Goal: Task Accomplishment & Management: Manage account settings

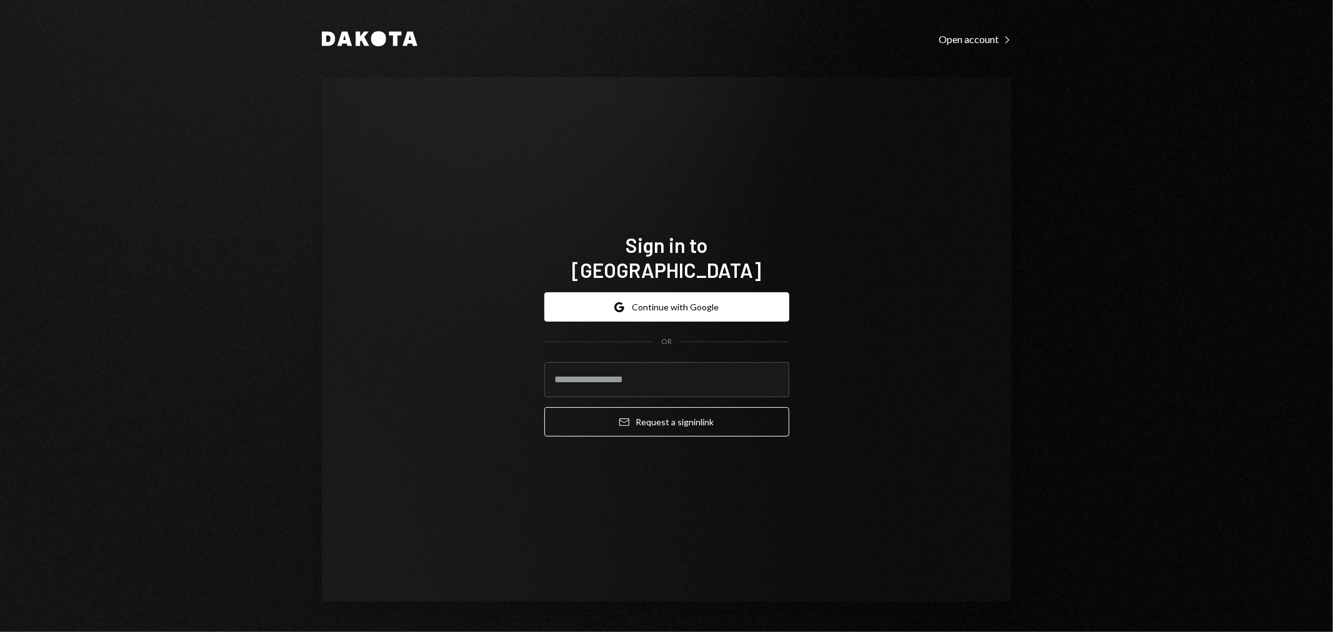
type input "**********"
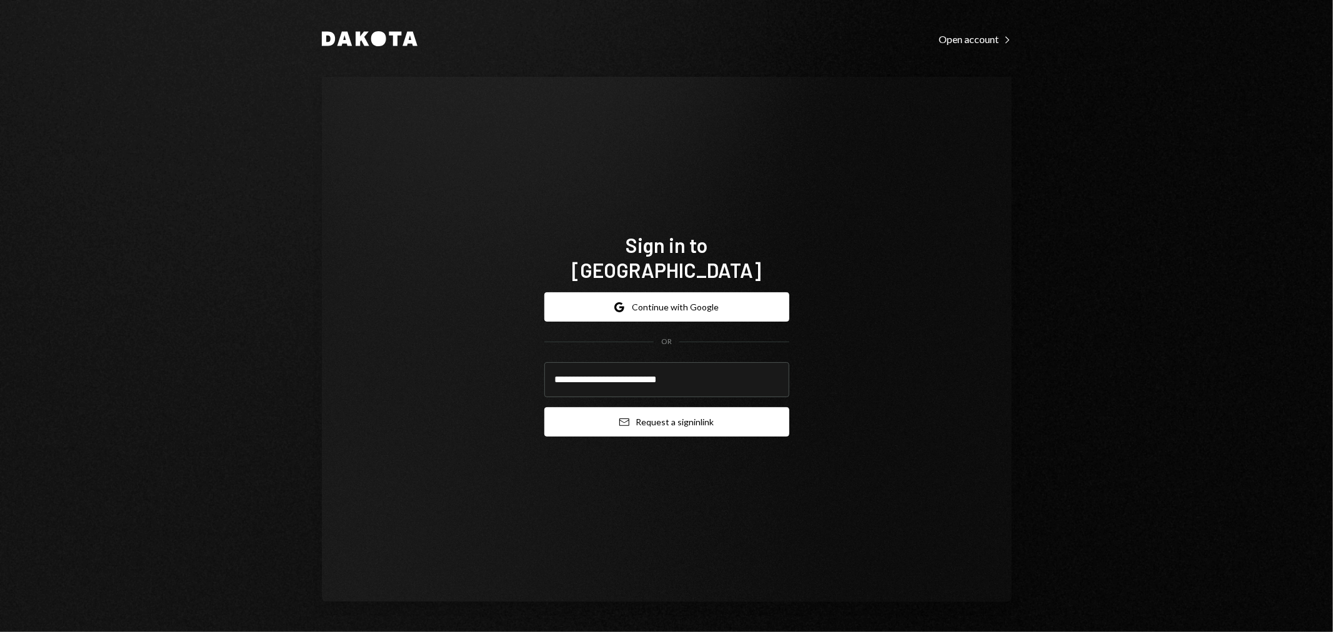
click at [644, 411] on button "Email Request a sign in link" at bounding box center [666, 421] width 245 height 29
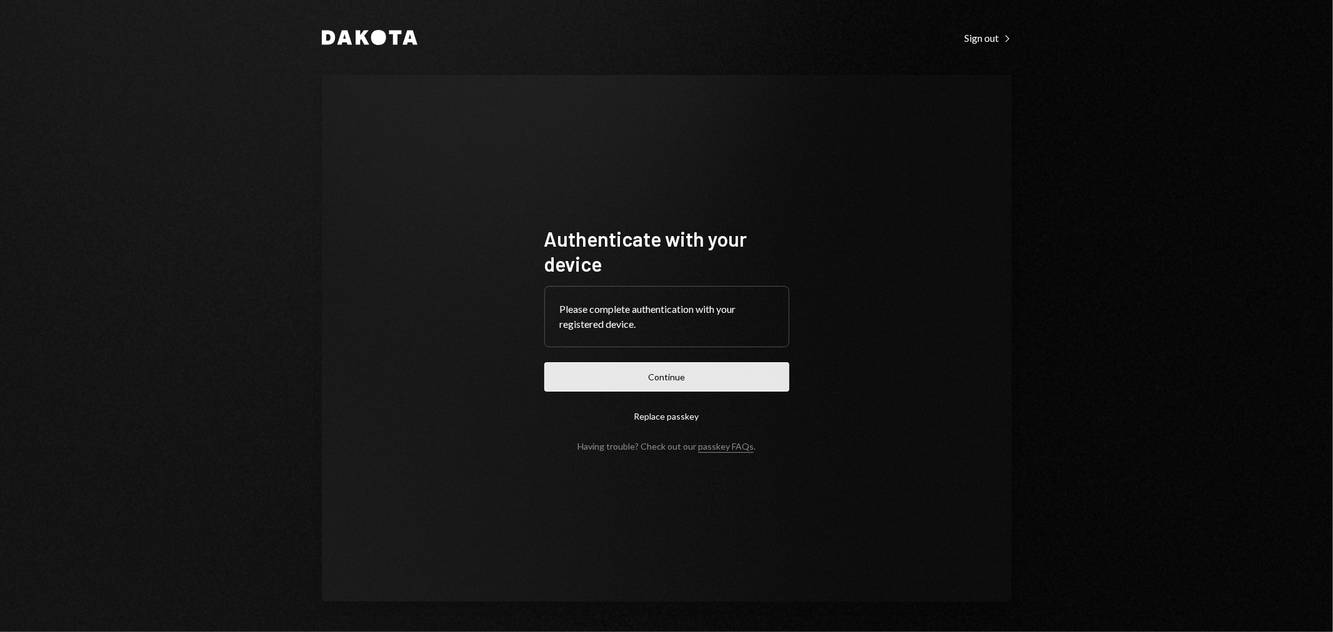
click at [639, 377] on button "Continue" at bounding box center [666, 376] width 245 height 29
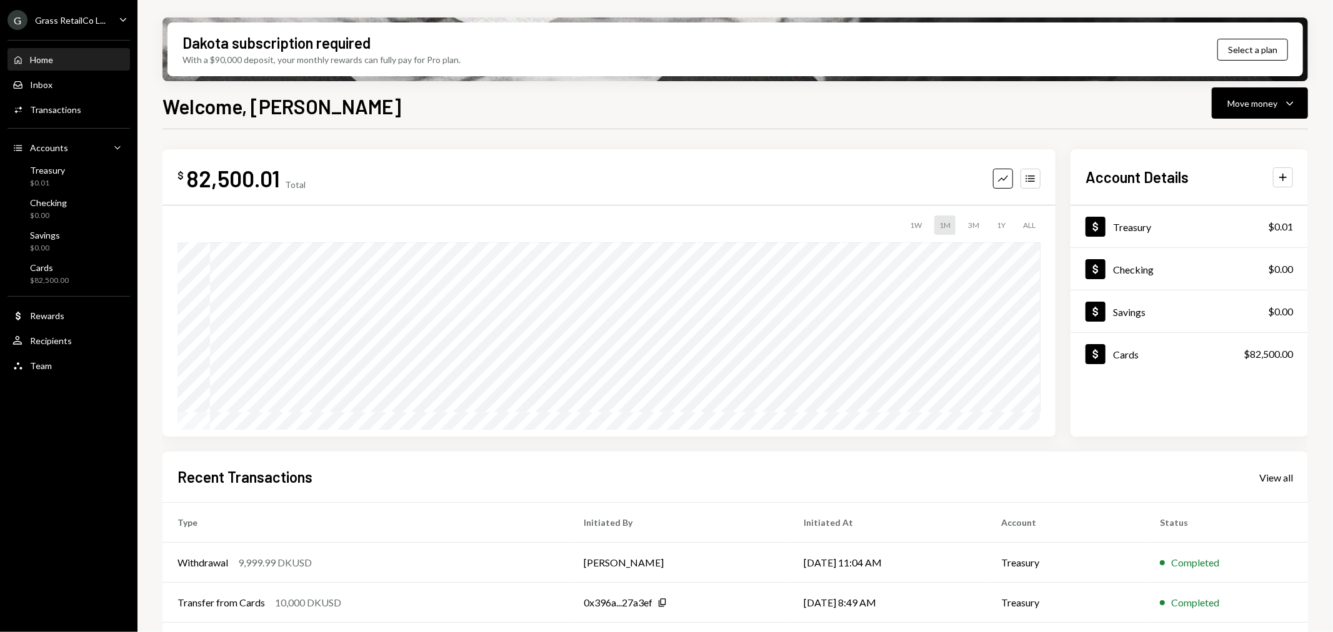
click at [65, 31] on ul "G Grass RetailCo L... Caret Down Home Home Inbox Inbox Activities Transactions …" at bounding box center [68, 189] width 137 height 379
click at [65, 17] on div "Grass RetailCo L..." at bounding box center [70, 20] width 71 height 11
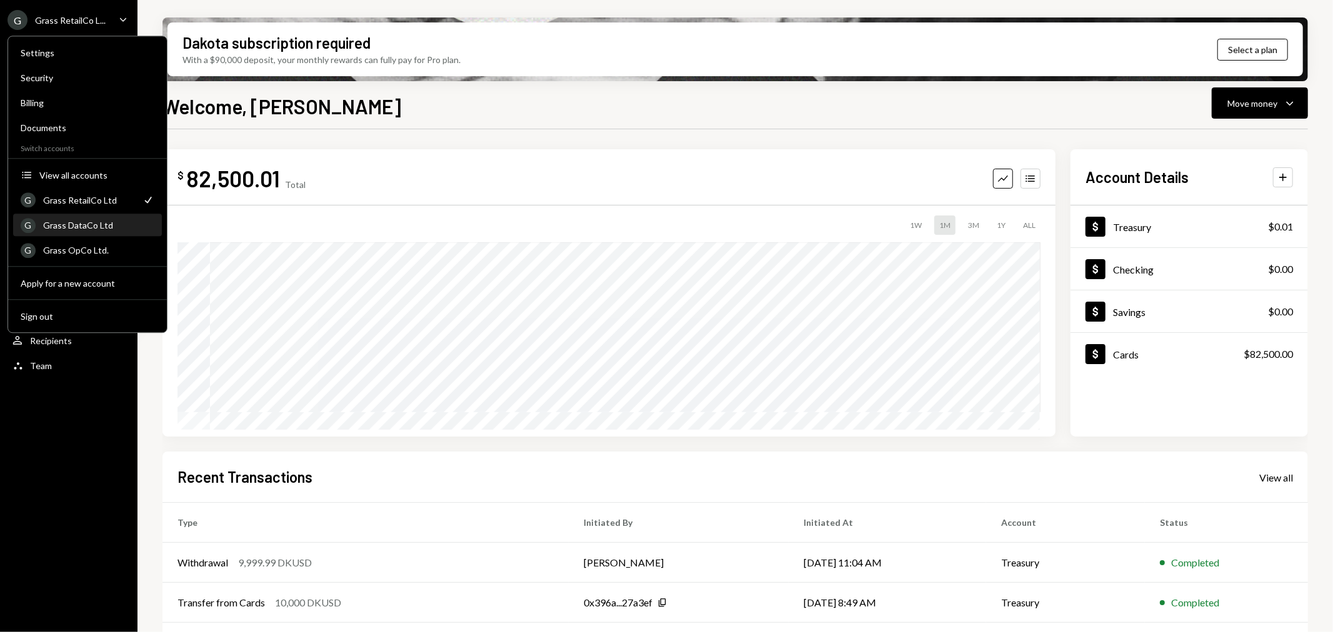
click at [98, 220] on div "Grass DataCo Ltd" at bounding box center [98, 225] width 111 height 11
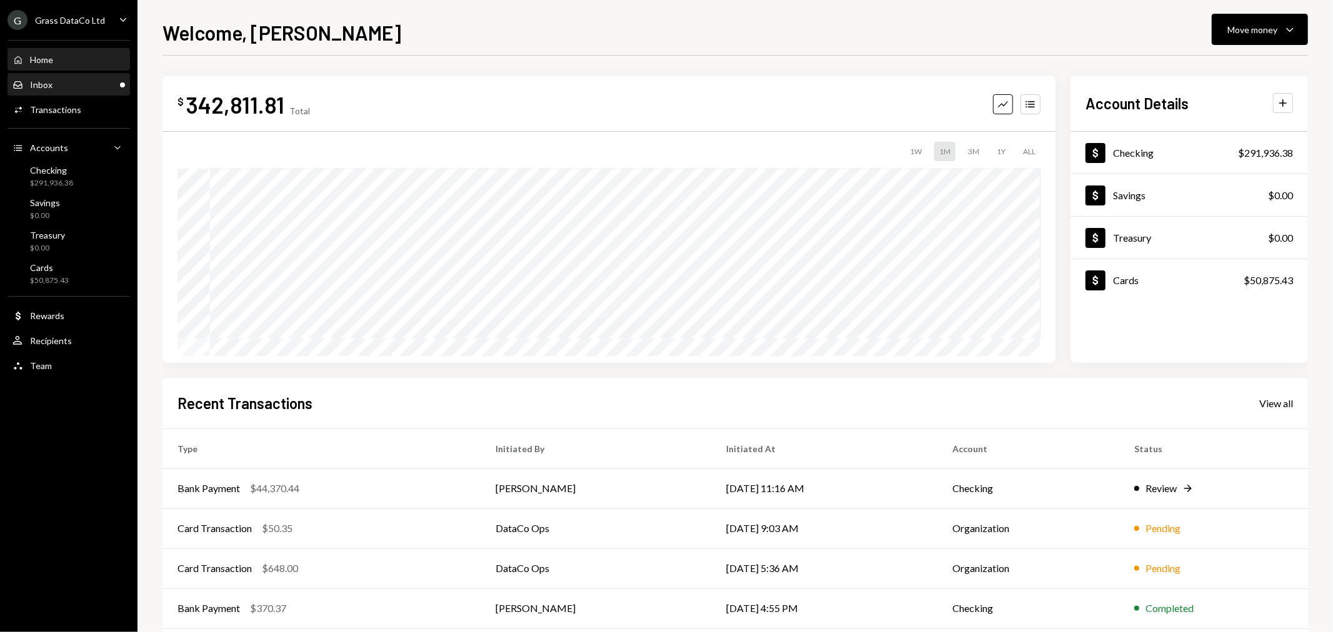
click at [96, 85] on div "Inbox Inbox" at bounding box center [68, 84] width 112 height 11
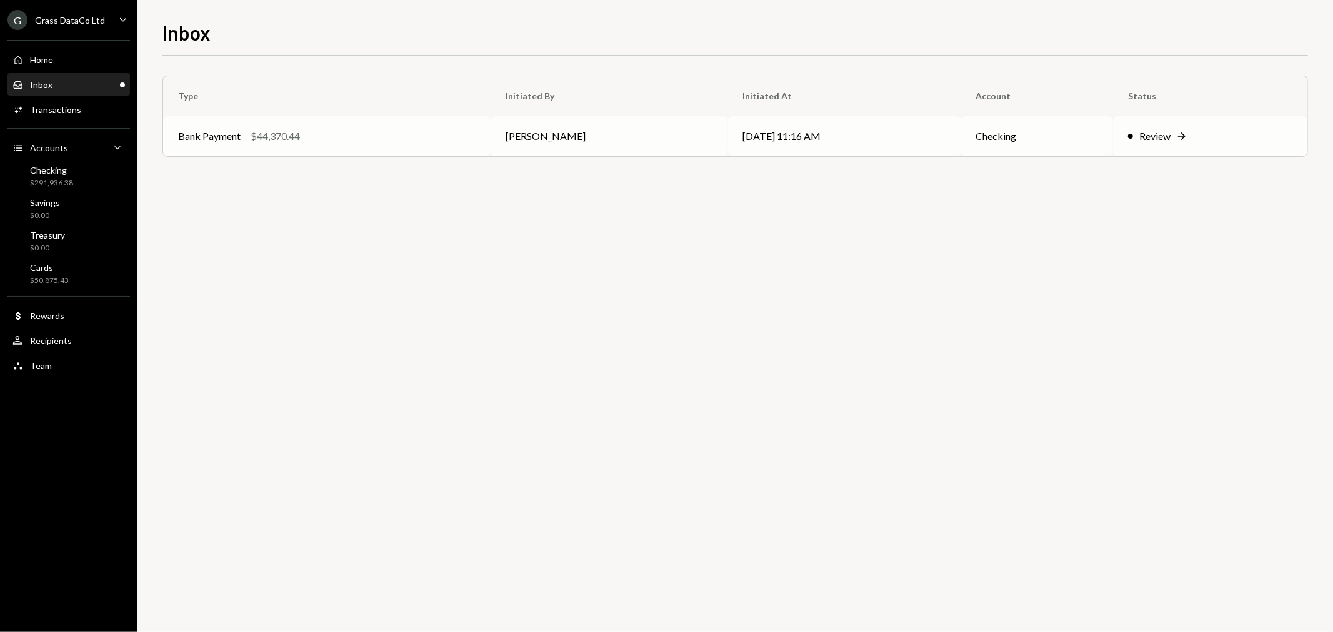
click at [447, 151] on td "Bank Payment $44,370.44" at bounding box center [326, 136] width 327 height 40
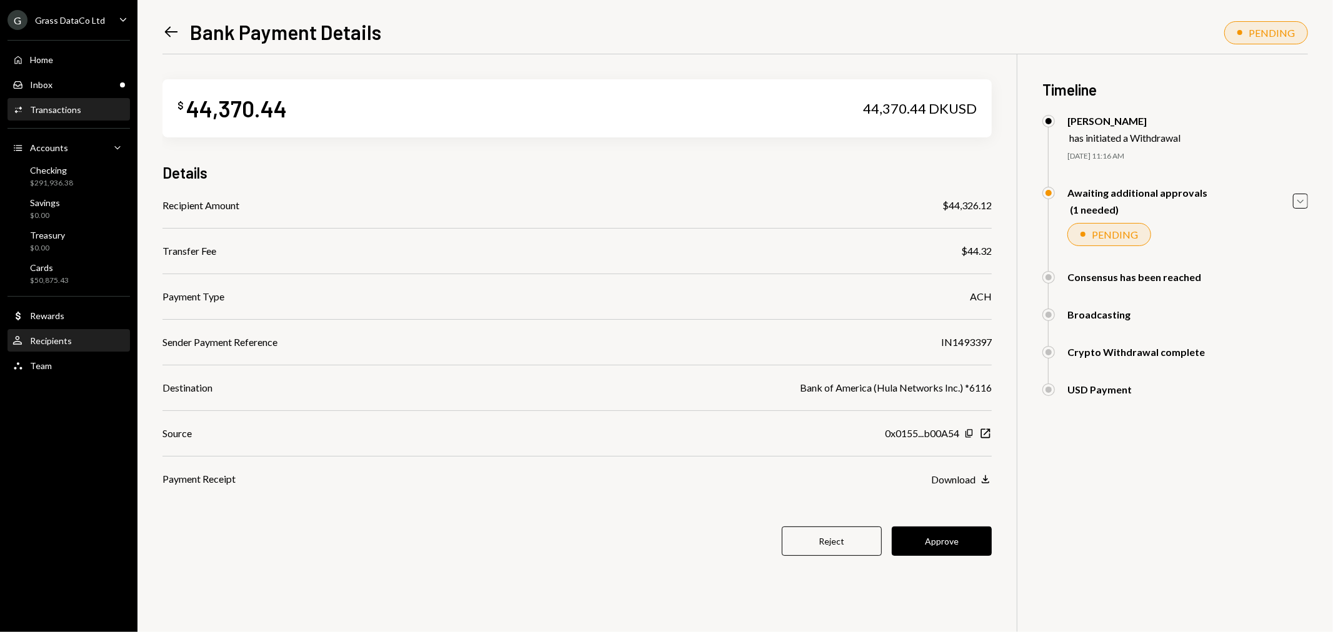
click at [54, 332] on div "User Recipients" at bounding box center [68, 341] width 112 height 21
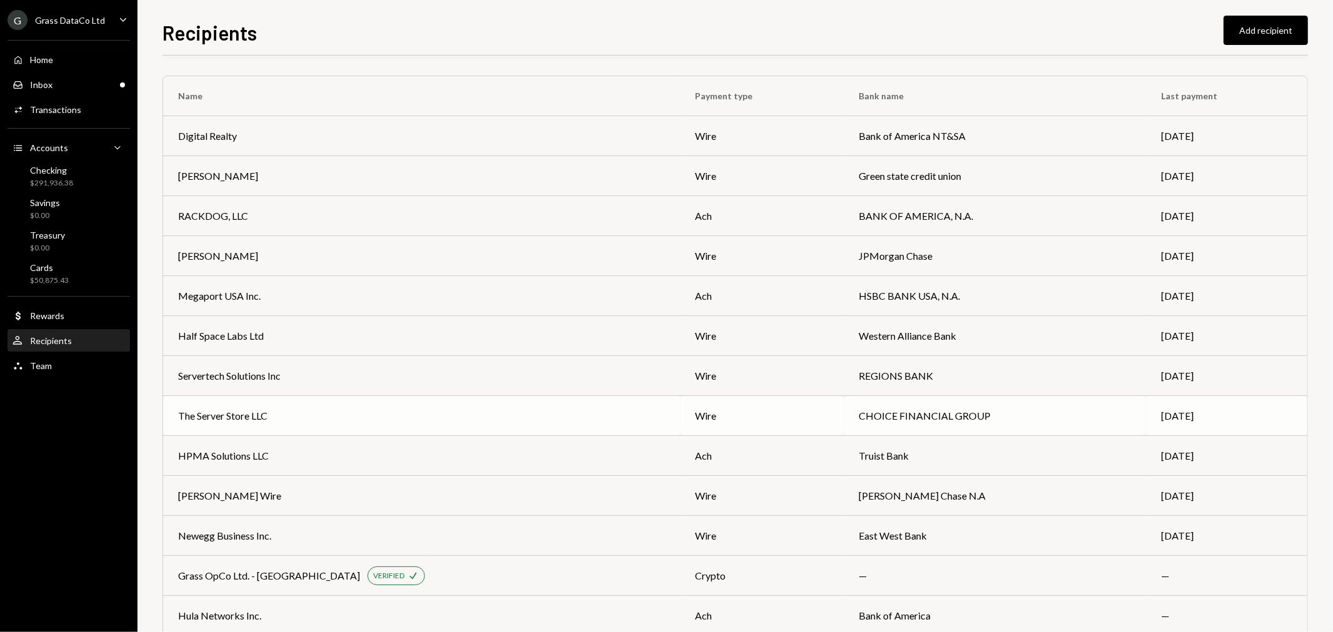
scroll to position [29, 0]
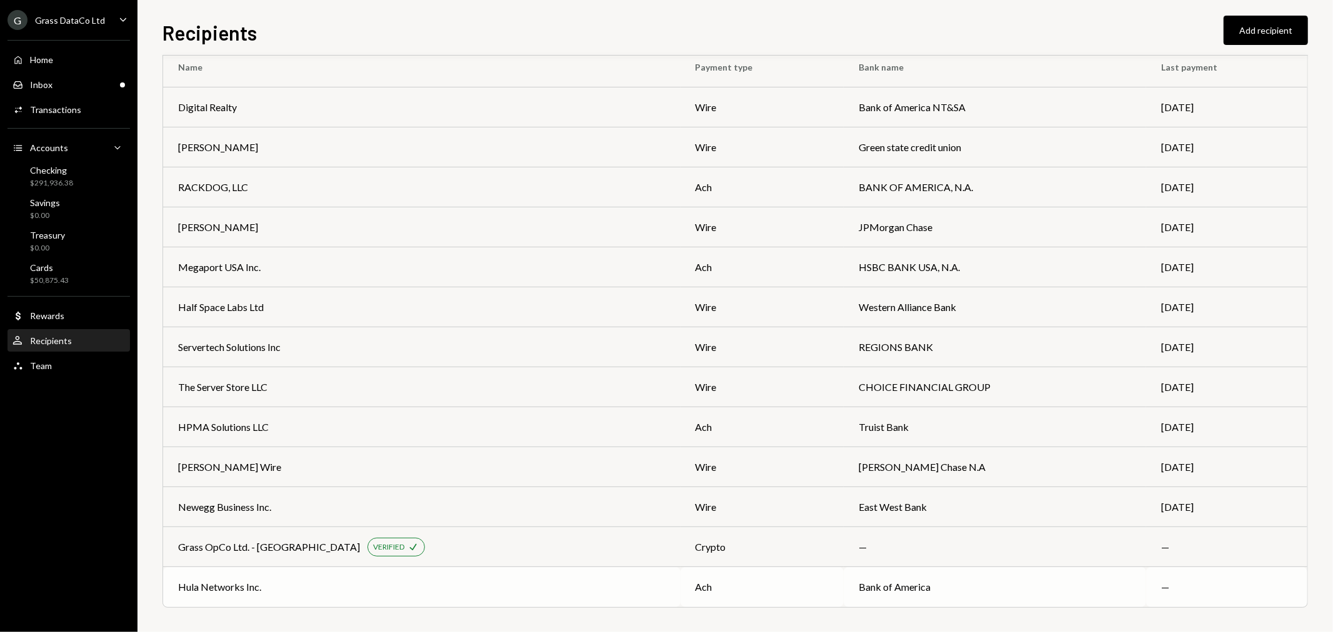
click at [359, 576] on td "Hula Networks Inc." at bounding box center [421, 587] width 517 height 40
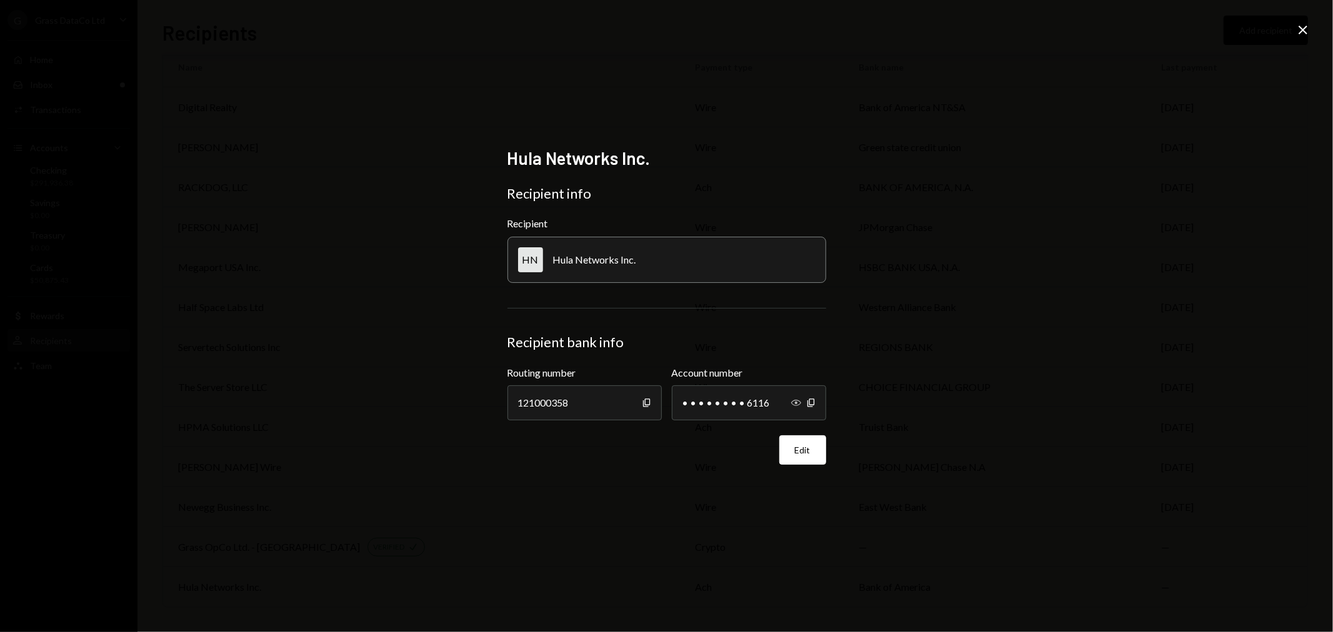
click at [800, 401] on icon "Show" at bounding box center [796, 403] width 10 height 10
click at [1308, 27] on icon "Close" at bounding box center [1303, 29] width 15 height 15
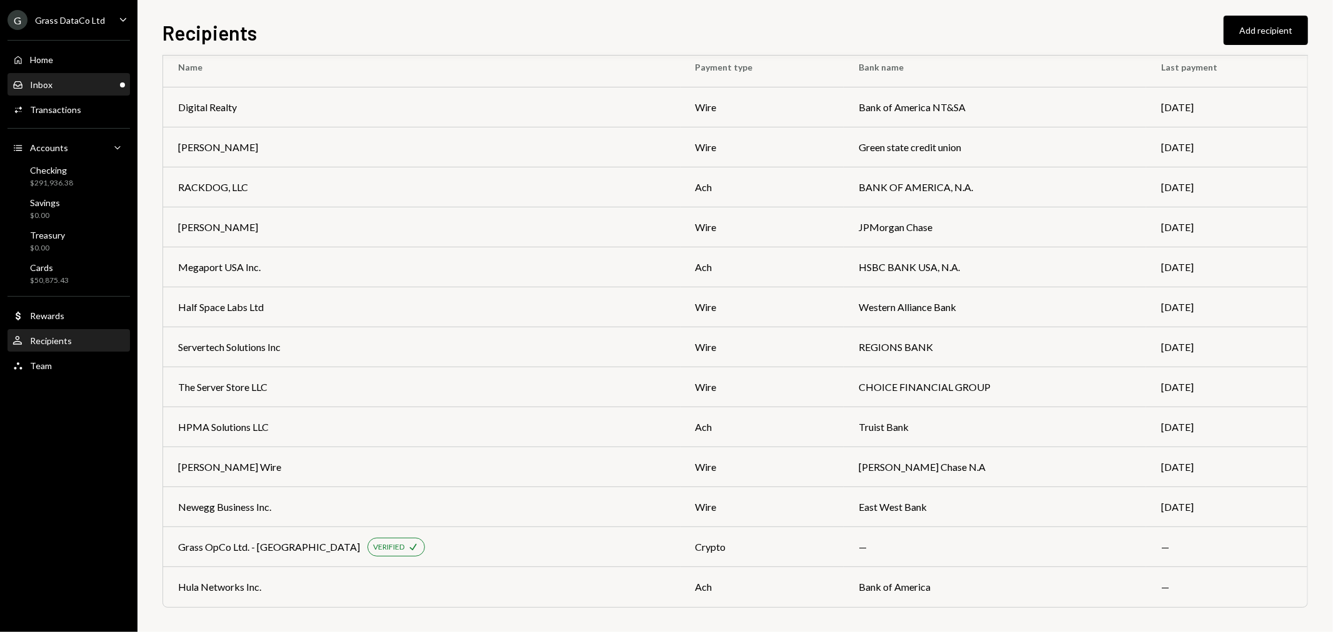
click at [96, 79] on div "Inbox Inbox" at bounding box center [68, 84] width 112 height 11
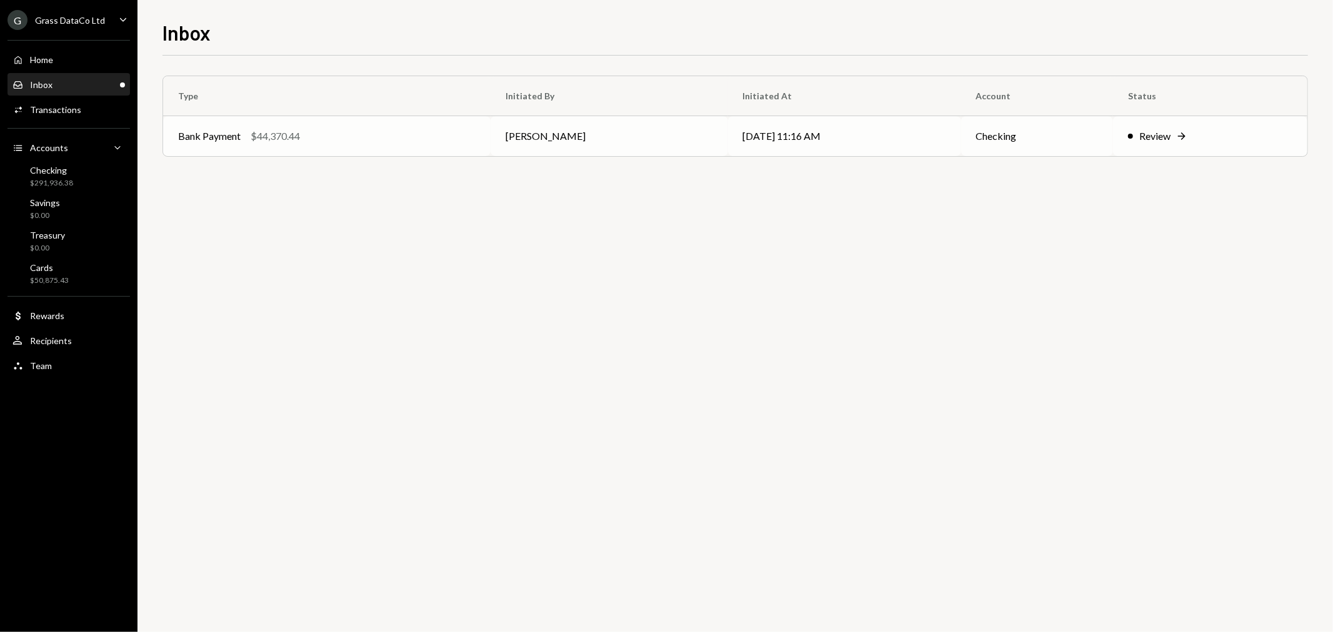
click at [610, 125] on td "[PERSON_NAME]" at bounding box center [609, 136] width 237 height 40
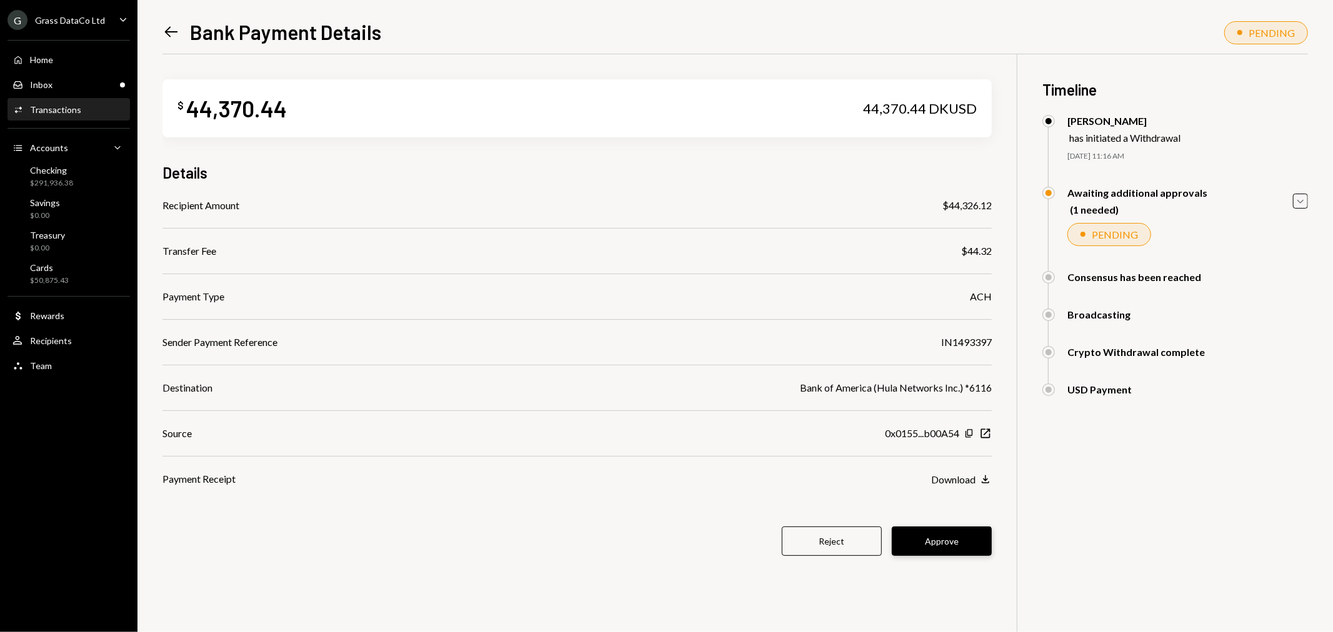
click at [939, 538] on button "Approve" at bounding box center [942, 541] width 100 height 29
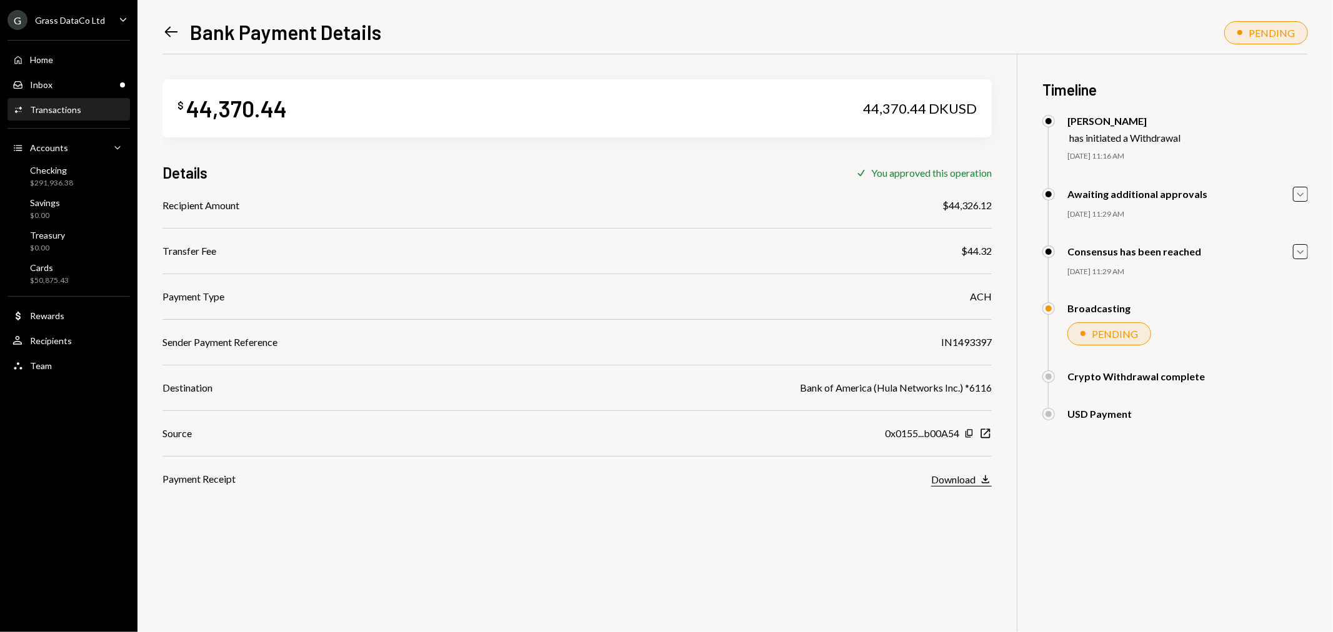
click at [961, 476] on div "Download" at bounding box center [953, 480] width 44 height 12
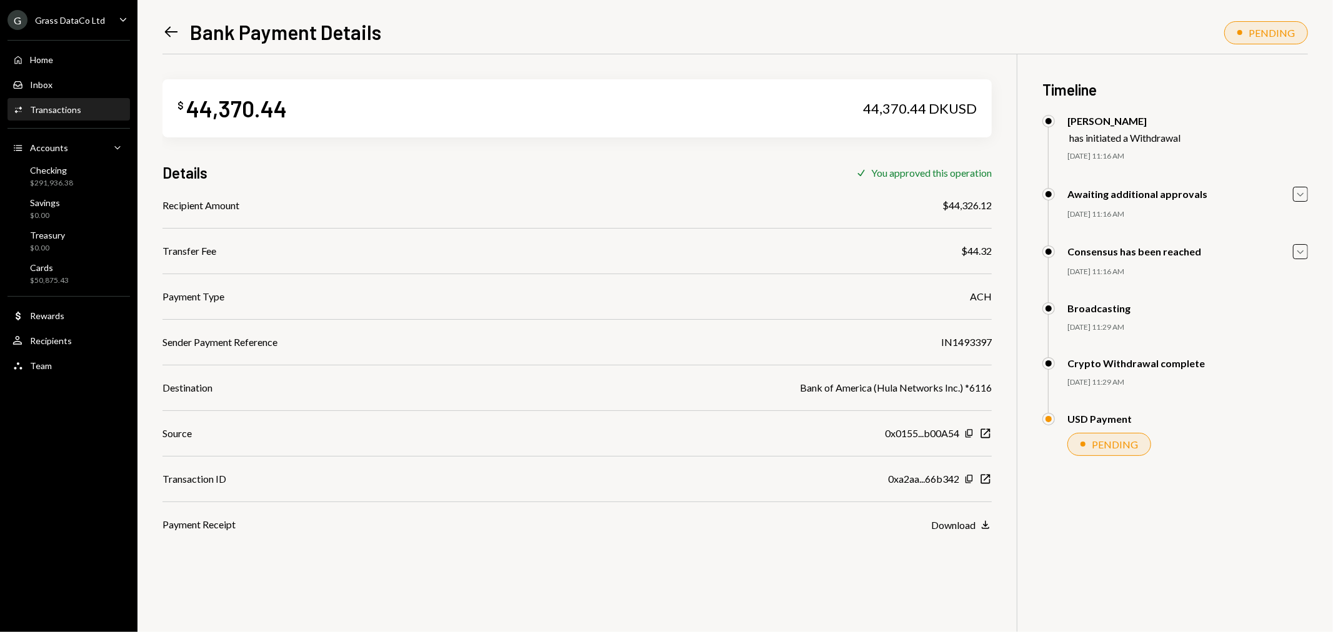
click at [66, 116] on div "Activities Transactions" at bounding box center [68, 109] width 112 height 21
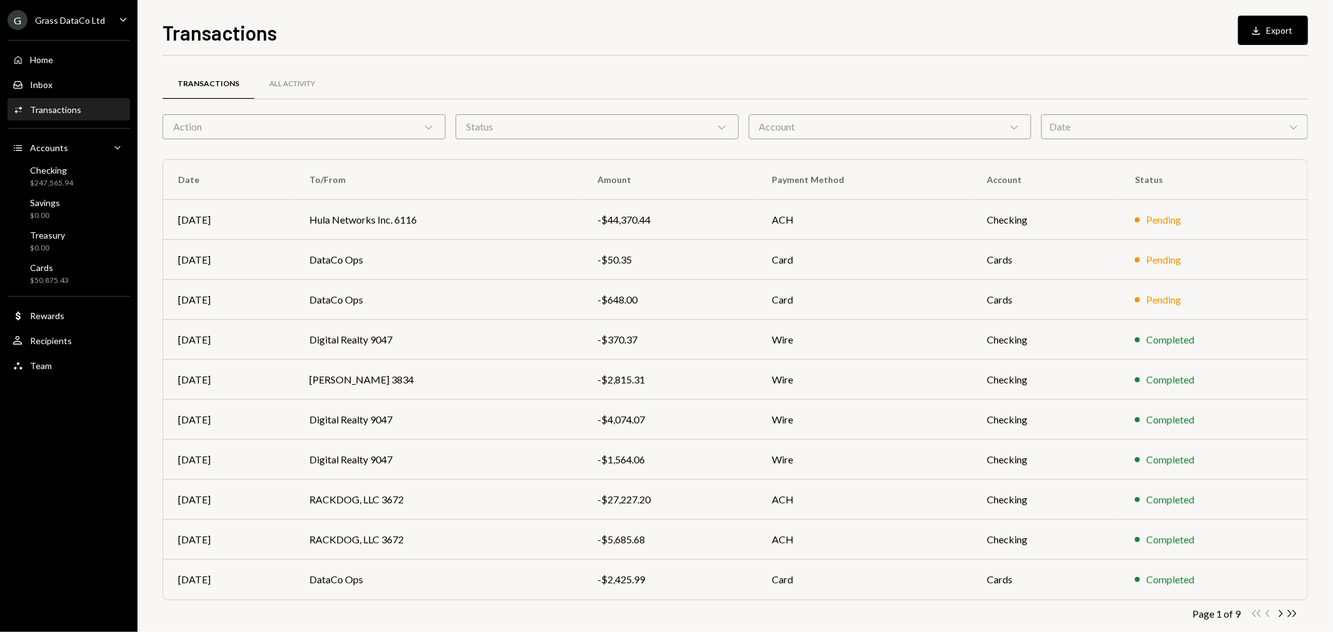
click at [1284, 614] on icon "Chevron Right" at bounding box center [1280, 614] width 12 height 12
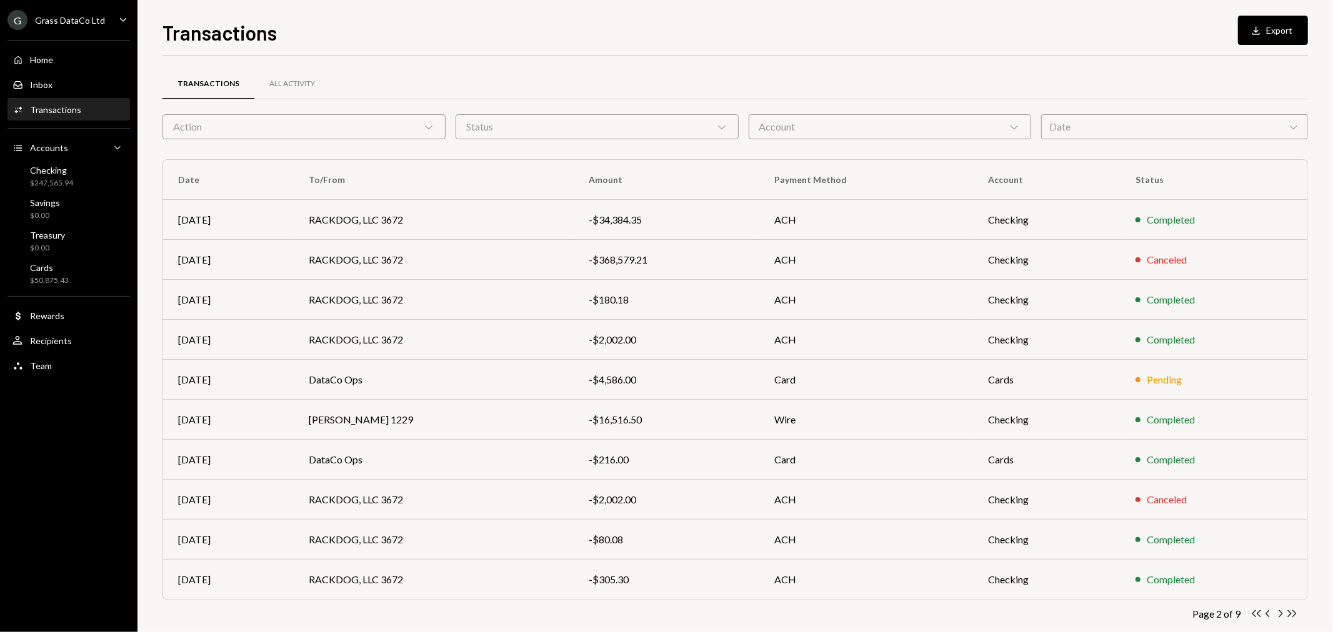
click at [66, 11] on div "G Grass DataCo Ltd" at bounding box center [55, 20] width 97 height 20
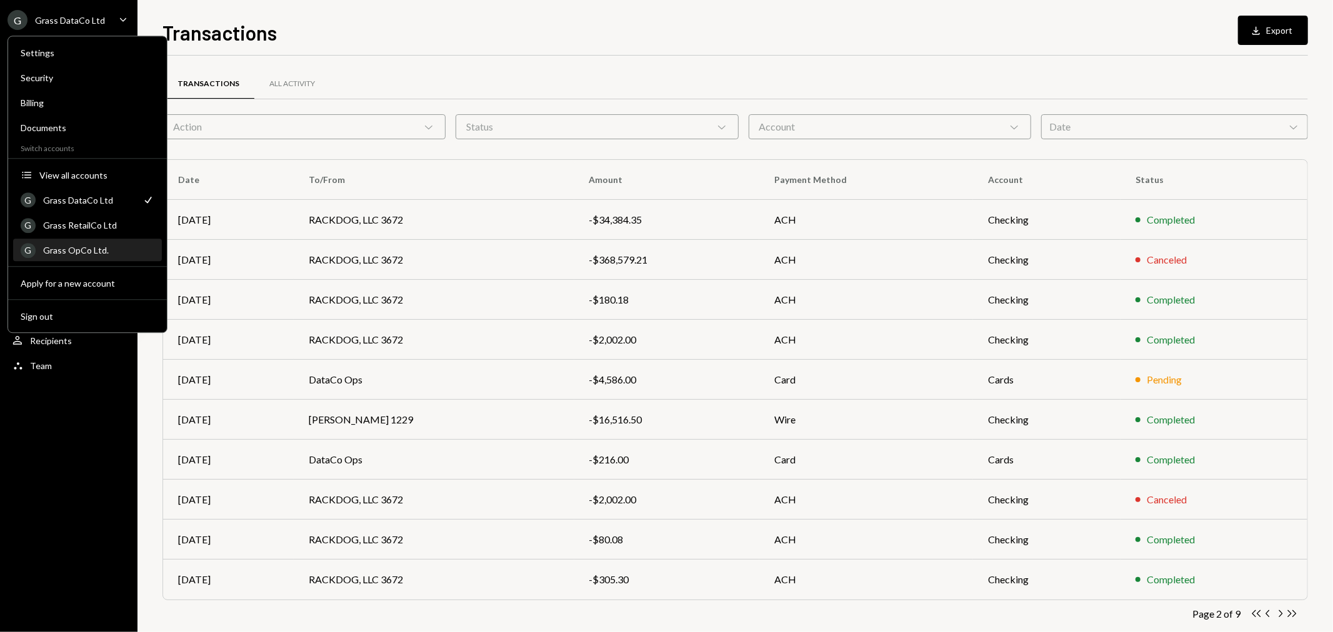
click at [106, 247] on div "Grass OpCo Ltd." at bounding box center [98, 250] width 111 height 11
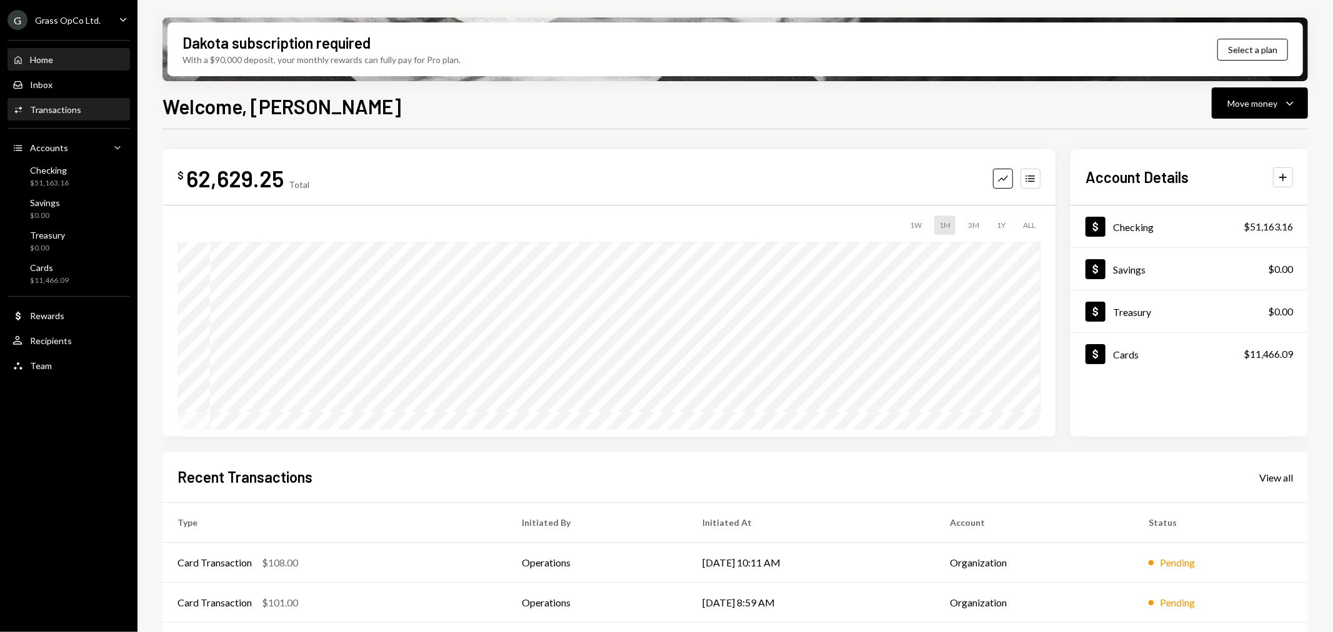
click at [72, 102] on div "Activities Transactions" at bounding box center [68, 109] width 112 height 21
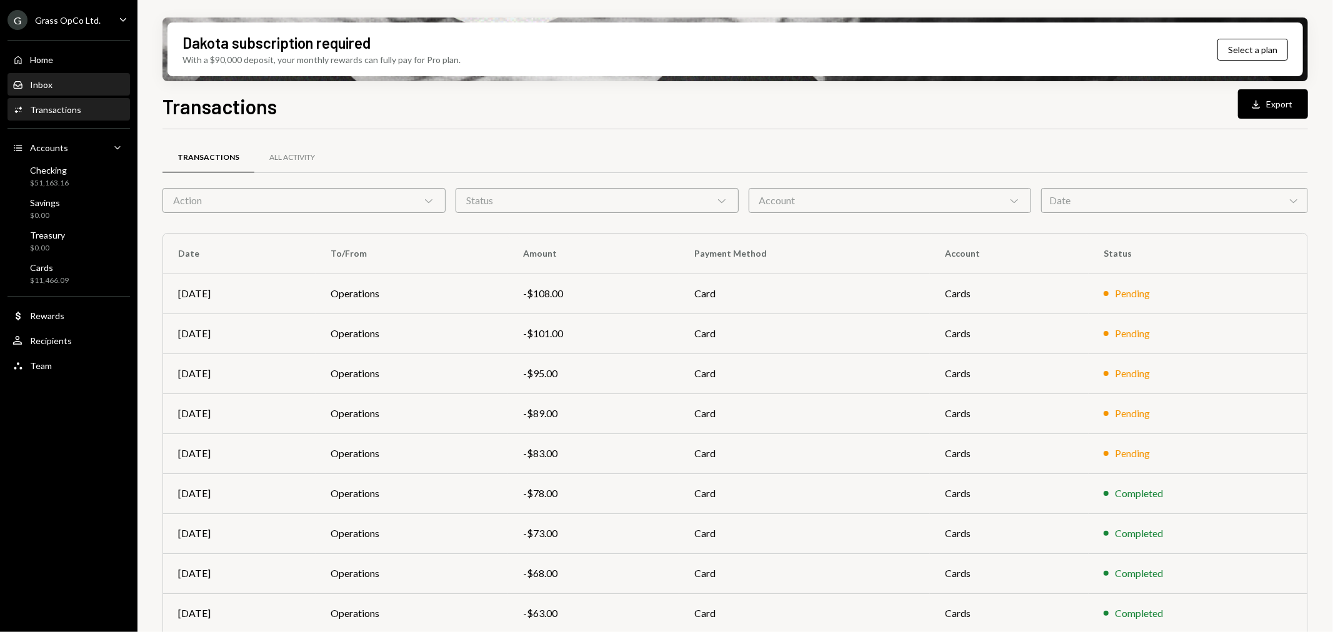
click at [69, 89] on div "Inbox Inbox" at bounding box center [68, 84] width 112 height 11
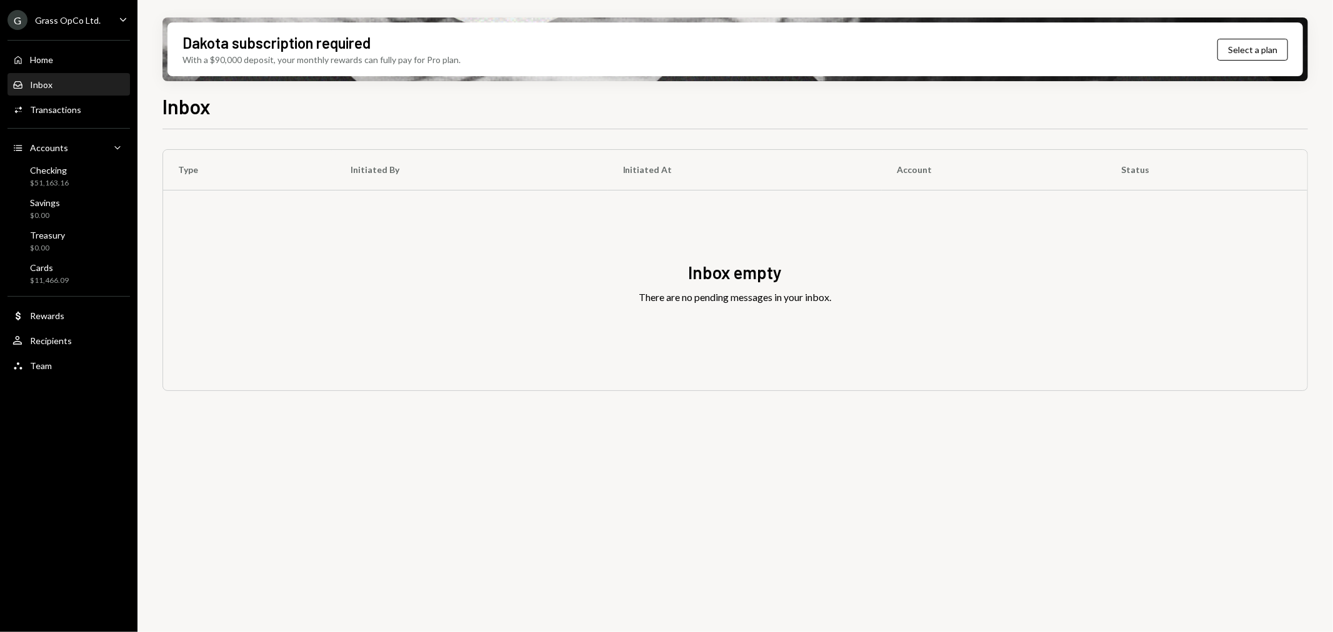
click at [60, 21] on div "Grass OpCo Ltd." at bounding box center [68, 20] width 66 height 11
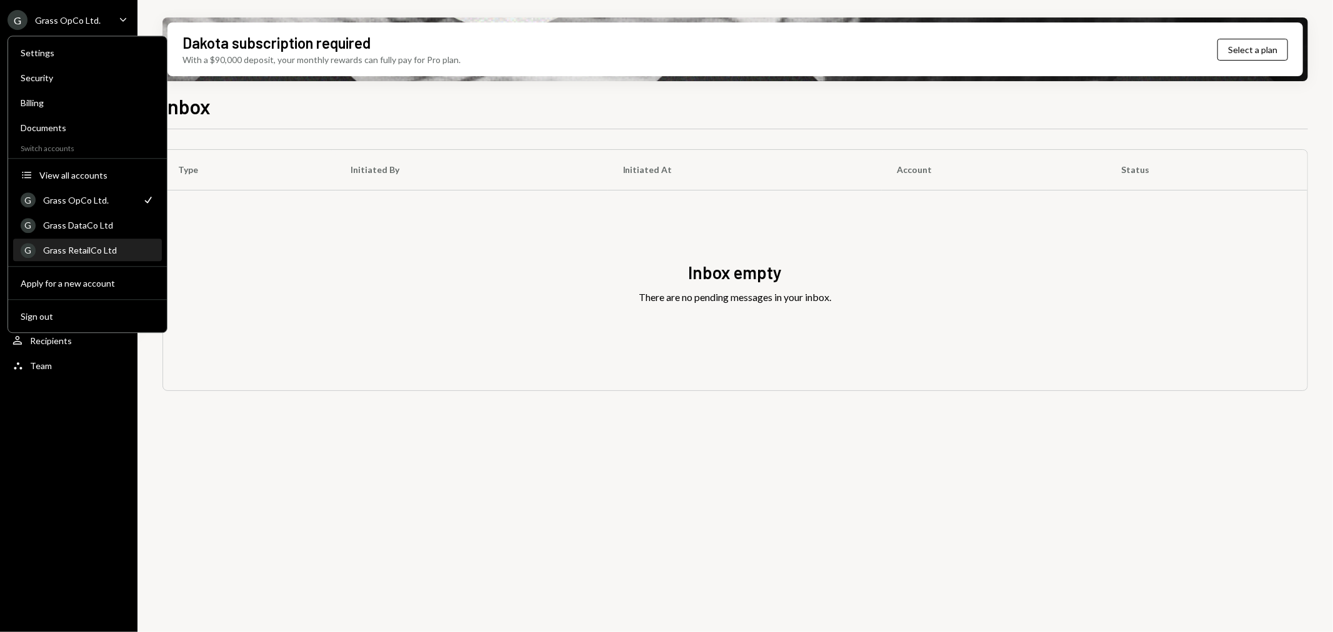
click at [89, 245] on div "Grass RetailCo Ltd" at bounding box center [98, 250] width 111 height 11
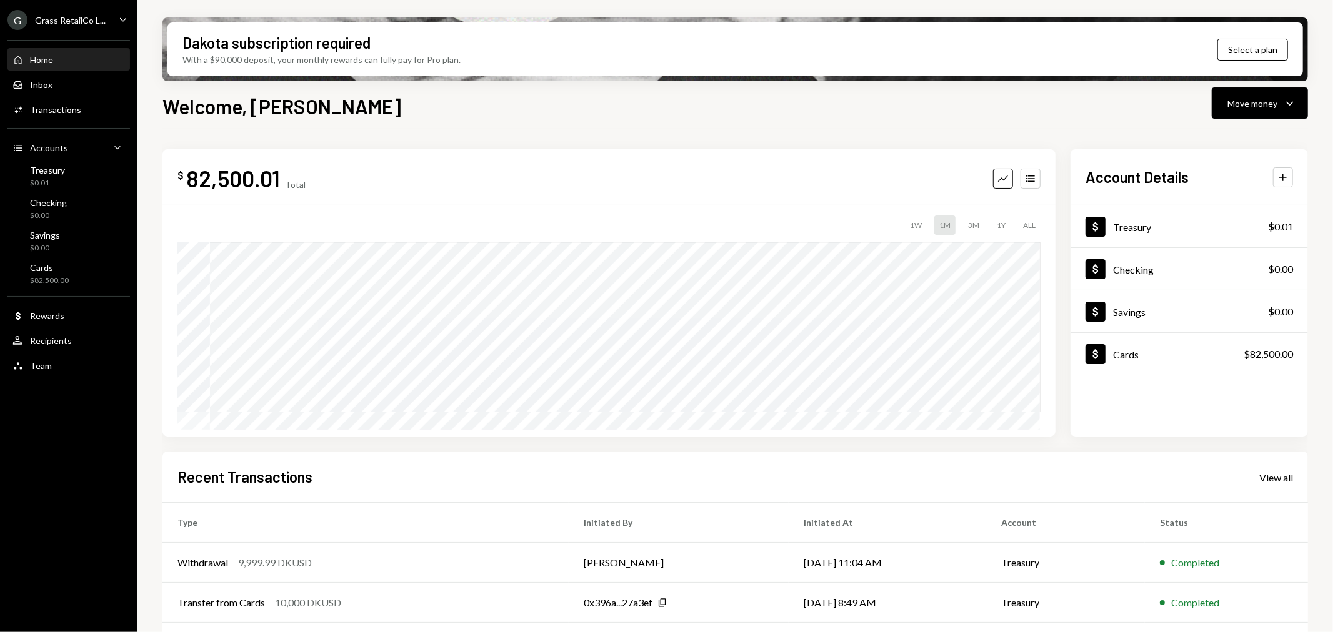
click at [75, 22] on div "Grass RetailCo L..." at bounding box center [70, 20] width 71 height 11
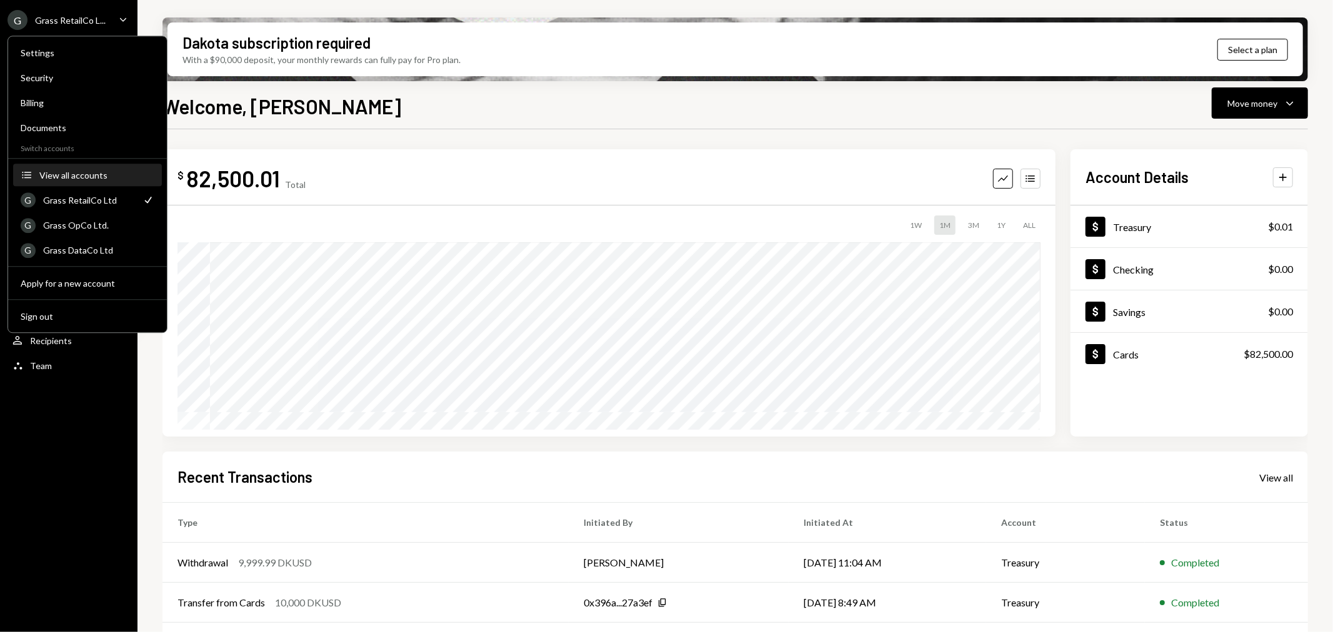
click at [87, 178] on div "View all accounts" at bounding box center [96, 175] width 115 height 11
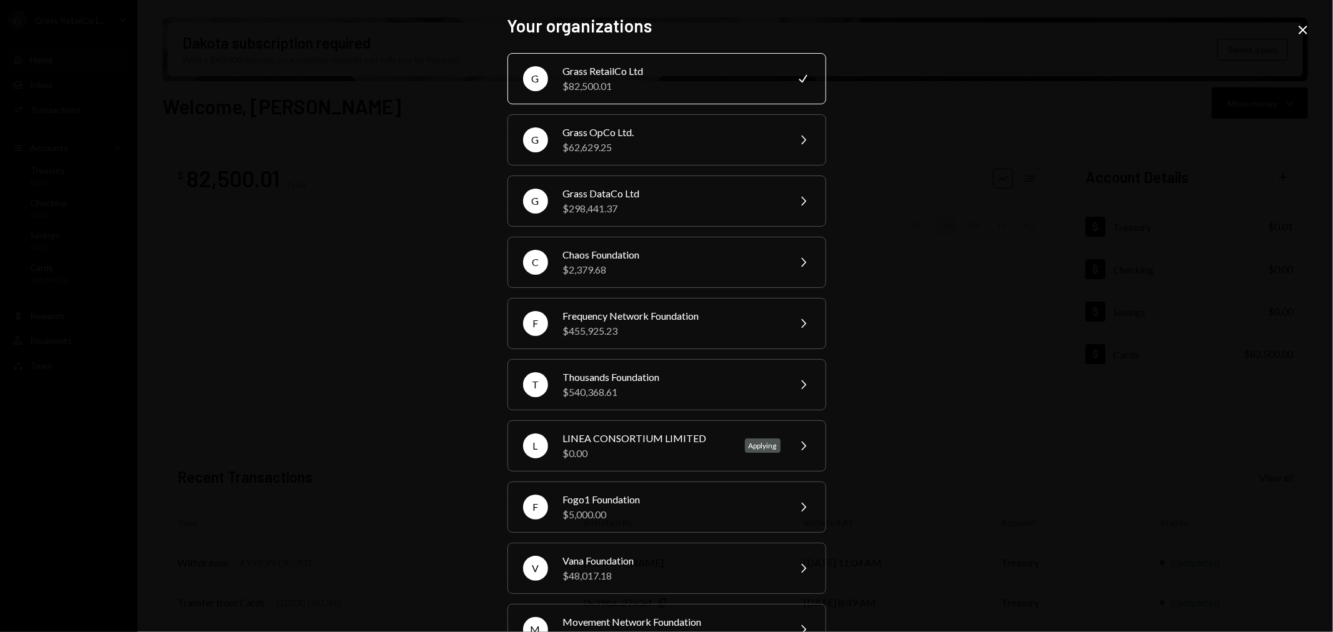
click at [1304, 26] on icon "Close" at bounding box center [1303, 29] width 15 height 15
